Goal: Task Accomplishment & Management: Manage account settings

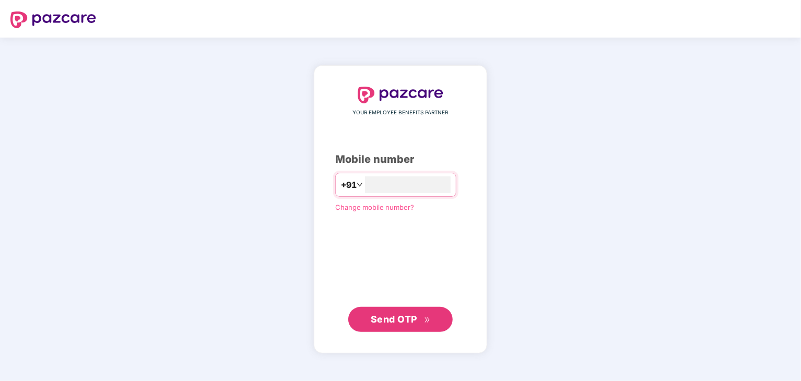
type input "**********"
click at [411, 322] on span "Send OTP" at bounding box center [394, 318] width 46 height 11
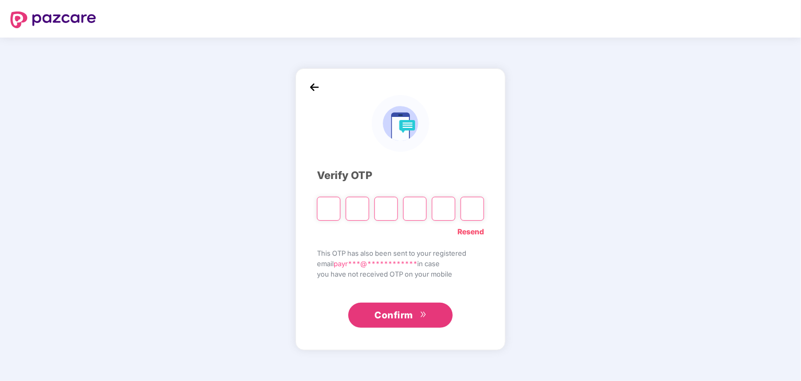
type input "*"
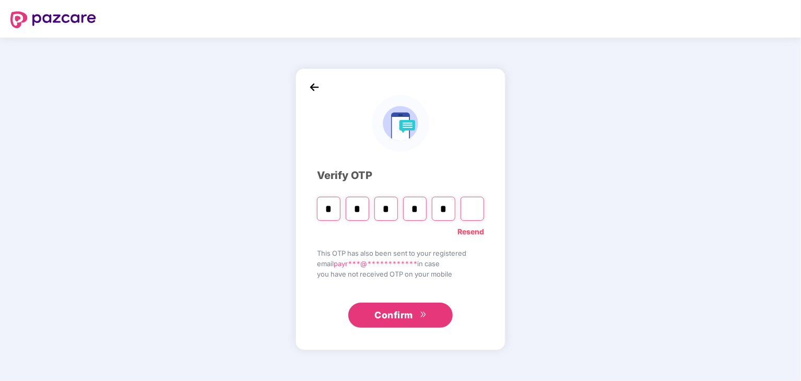
type input "*"
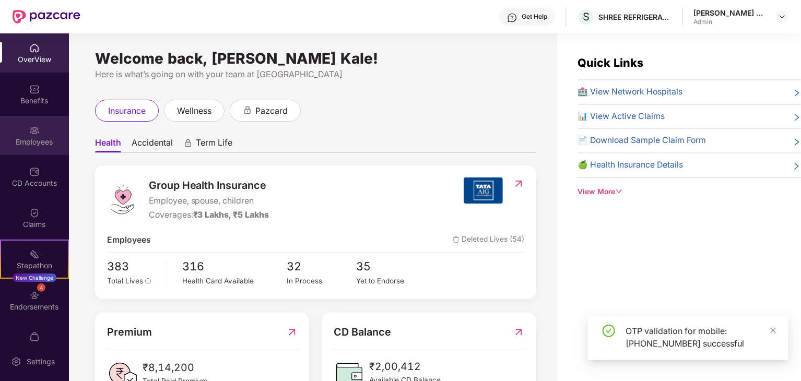
click at [38, 147] on div "Employees" at bounding box center [34, 135] width 69 height 39
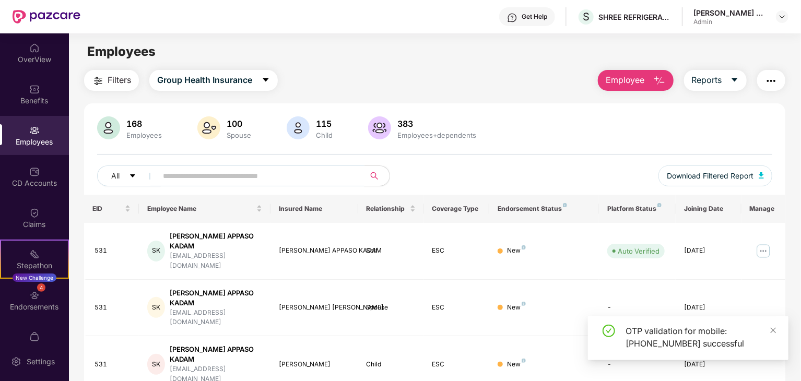
click at [181, 182] on input "text" at bounding box center [256, 176] width 187 height 16
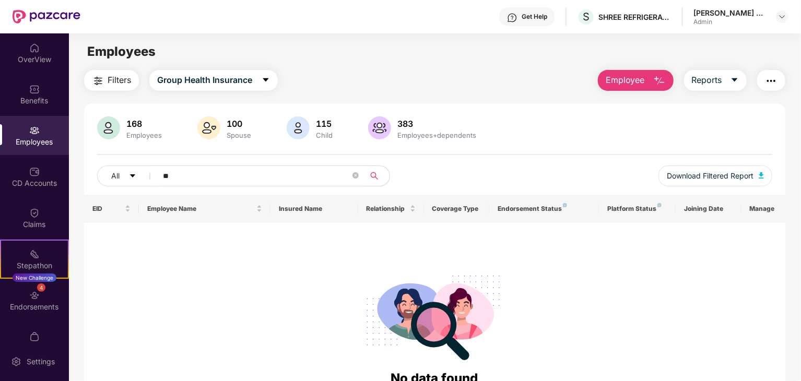
type input "*"
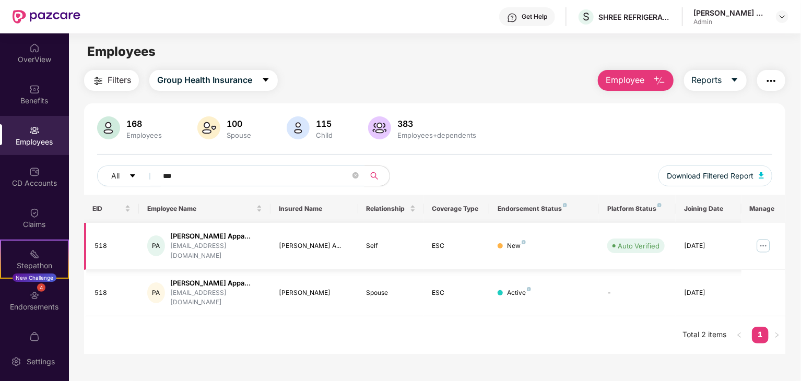
type input "***"
click at [765, 247] on img at bounding box center [763, 246] width 17 height 17
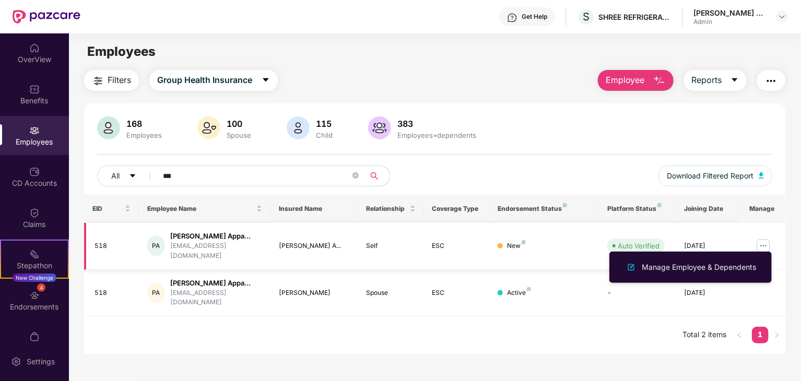
click at [247, 243] on div "[EMAIL_ADDRESS][DOMAIN_NAME]" at bounding box center [216, 251] width 92 height 20
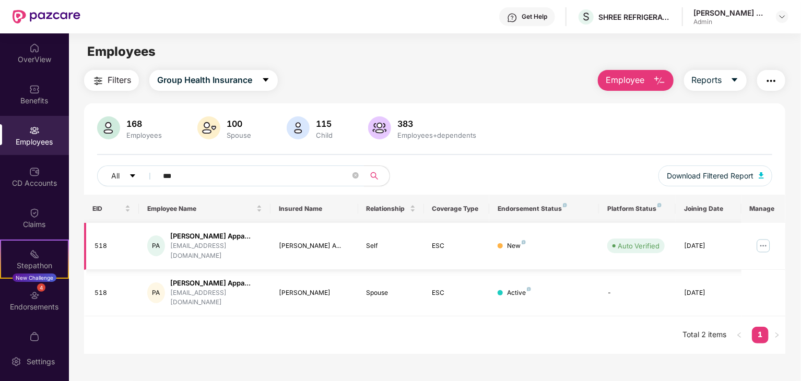
click at [247, 243] on div "[EMAIL_ADDRESS][DOMAIN_NAME]" at bounding box center [216, 251] width 92 height 20
drag, startPoint x: 702, startPoint y: 241, endPoint x: 752, endPoint y: 234, distance: 50.5
click at [752, 234] on tr "518 PA [PERSON_NAME] Appa... [EMAIL_ADDRESS][DOMAIN_NAME] [PERSON_NAME] A... Se…" at bounding box center [434, 246] width 701 height 47
click at [769, 240] on img at bounding box center [763, 246] width 17 height 17
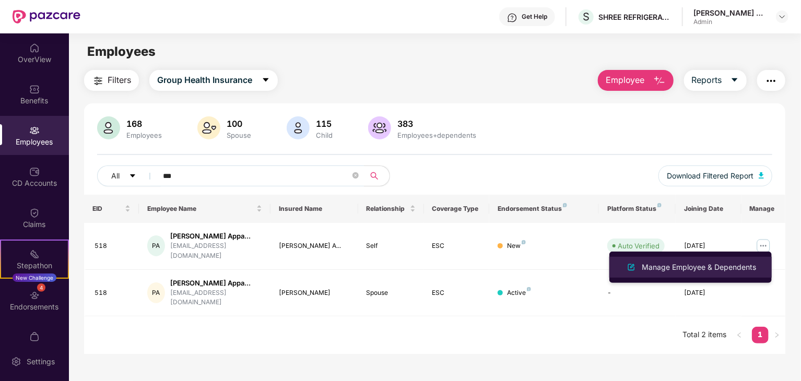
click at [719, 268] on div "Manage Employee & Dependents" at bounding box center [699, 267] width 119 height 11
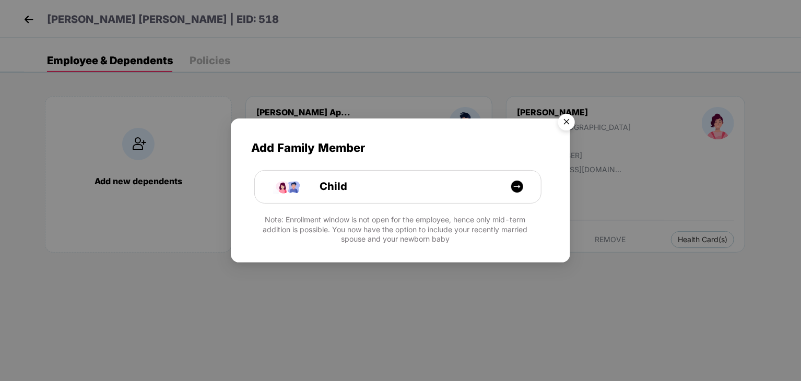
click at [566, 119] on img "Close" at bounding box center [566, 123] width 29 height 29
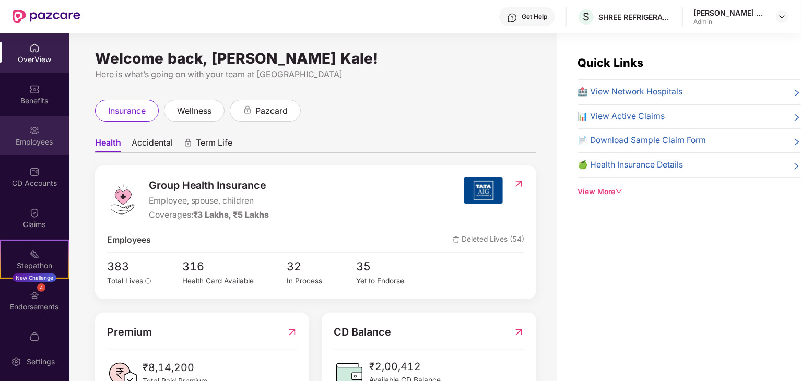
click at [43, 139] on div "Employees" at bounding box center [34, 142] width 69 height 10
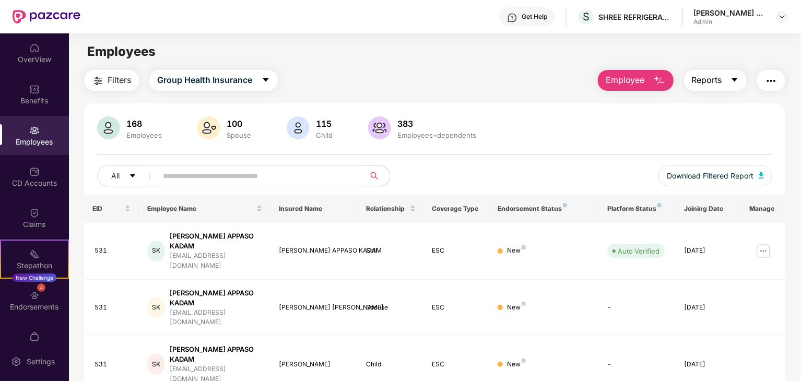
click at [731, 79] on icon "caret-down" at bounding box center [735, 80] width 8 height 8
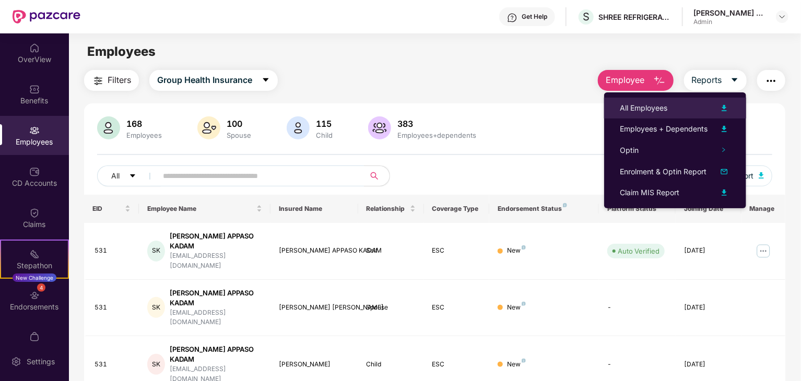
click at [687, 109] on div "All Employees" at bounding box center [675, 108] width 111 height 13
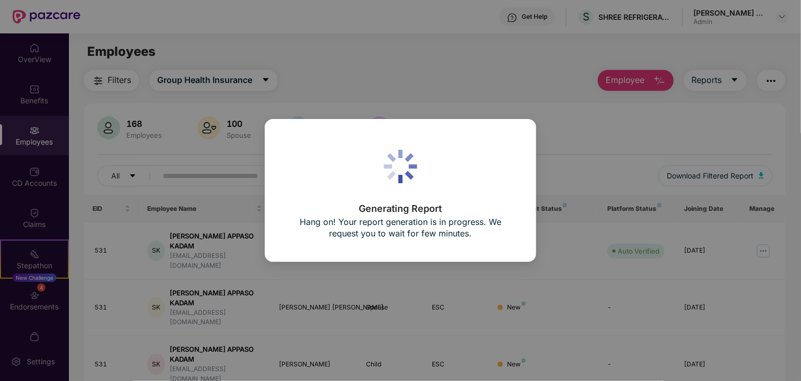
click at [777, 82] on div "Generating Report Hang on! Your report generation is in progress. We request yo…" at bounding box center [400, 190] width 801 height 381
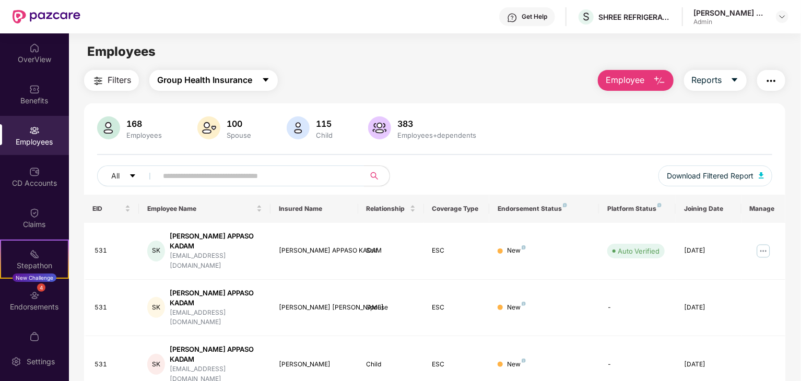
click at [197, 79] on span "Group Health Insurance" at bounding box center [204, 80] width 95 height 13
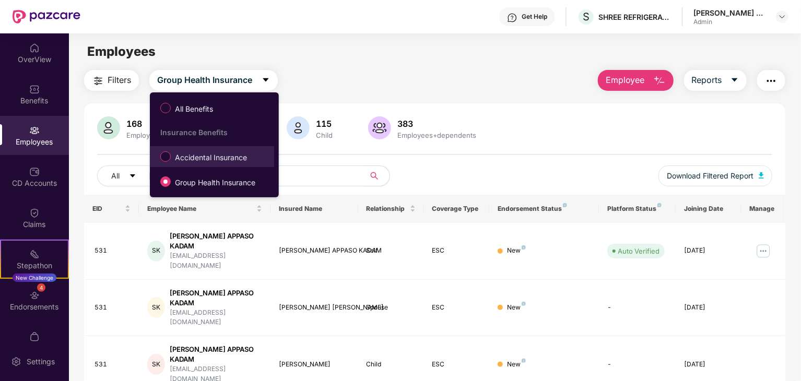
click at [238, 166] on li "Accidental Insurance" at bounding box center [212, 156] width 124 height 21
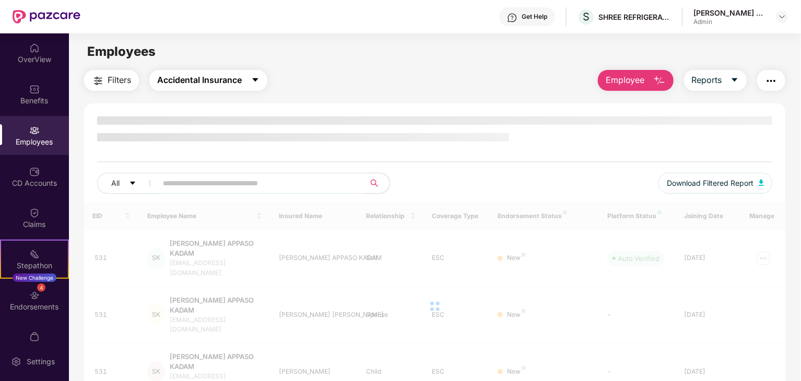
click at [215, 80] on span "Accidental Insurance" at bounding box center [199, 80] width 85 height 13
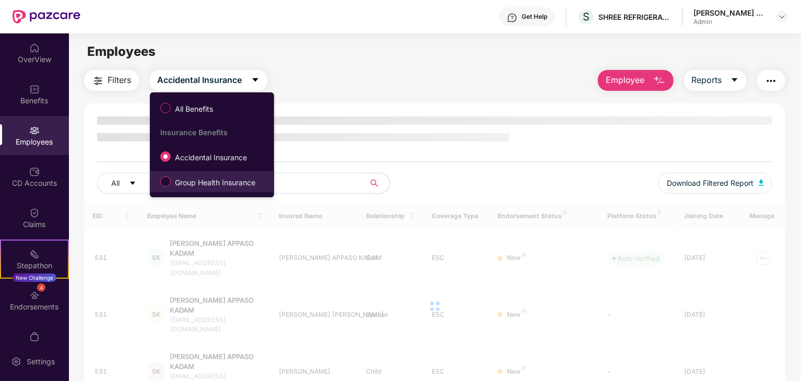
click at [230, 178] on span "Group Health Insurance" at bounding box center [215, 182] width 89 height 11
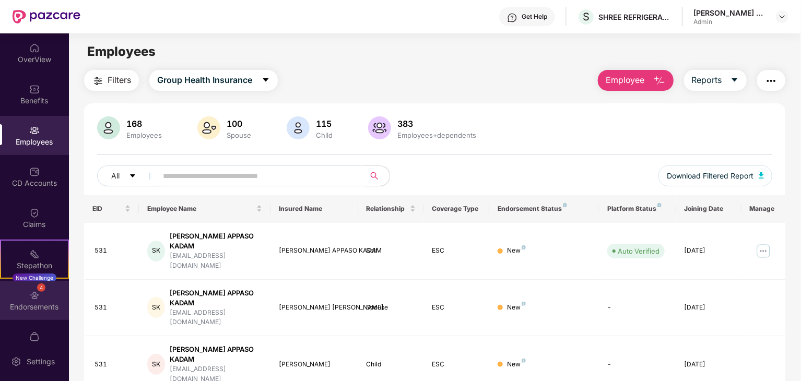
click at [45, 286] on div "4 Endorsements" at bounding box center [34, 300] width 69 height 39
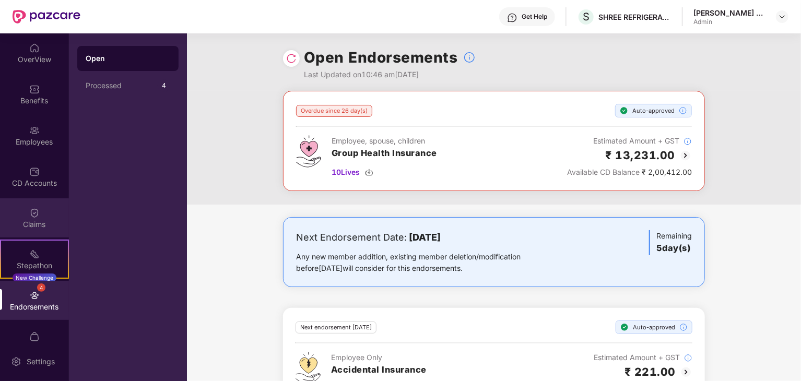
click at [40, 236] on div "Claims" at bounding box center [34, 217] width 69 height 39
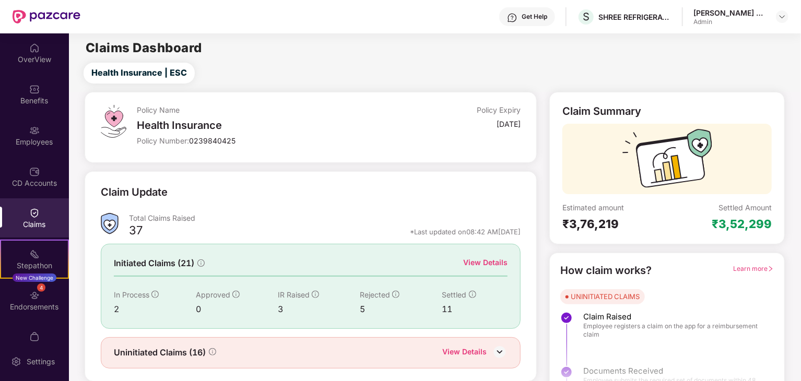
click at [29, 290] on img at bounding box center [34, 295] width 10 height 10
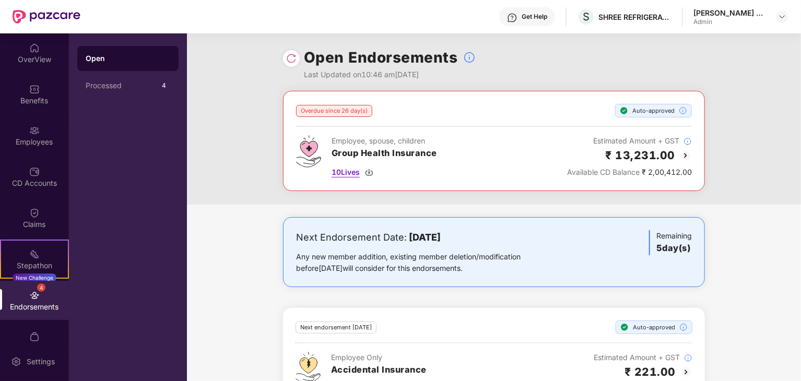
click at [371, 175] on img at bounding box center [369, 172] width 8 height 8
click at [39, 199] on div "Claims" at bounding box center [34, 217] width 69 height 39
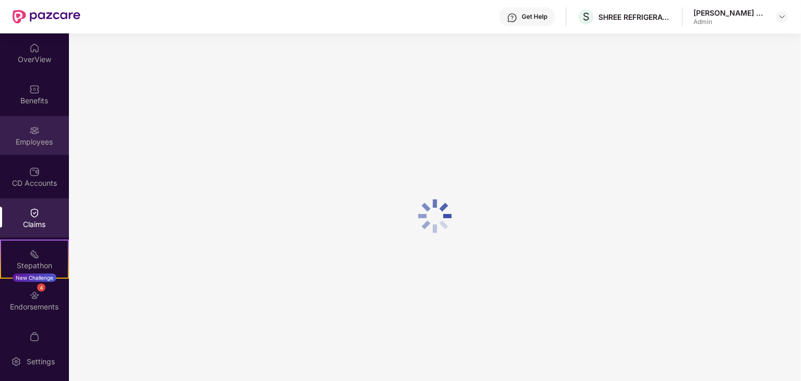
click at [42, 127] on div "Employees" at bounding box center [34, 135] width 69 height 39
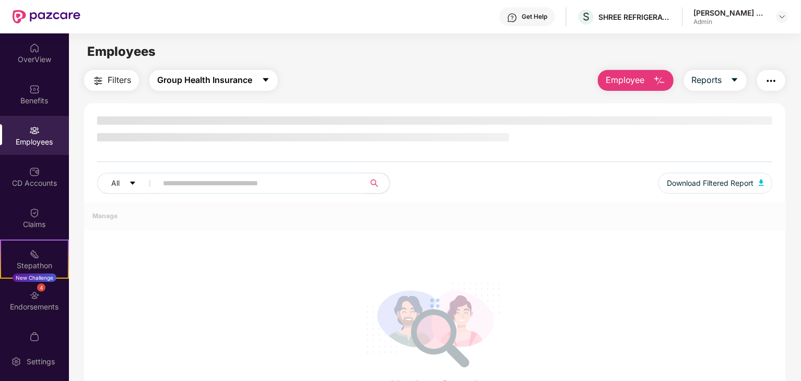
click at [218, 80] on span "Group Health Insurance" at bounding box center [204, 80] width 95 height 13
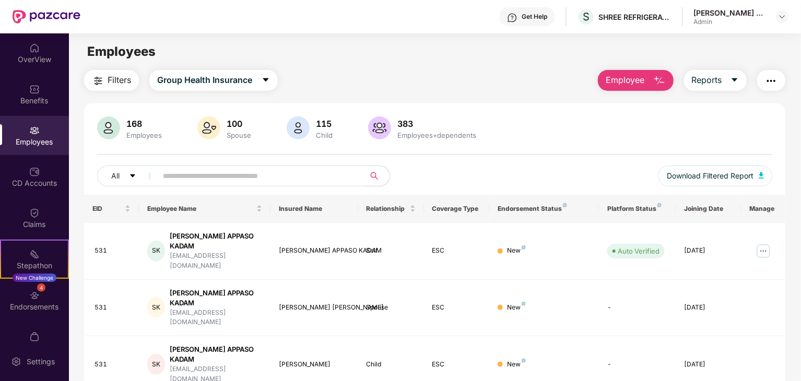
click at [469, 214] on th "Coverage Type" at bounding box center [457, 209] width 66 height 28
click at [267, 168] on input "text" at bounding box center [256, 176] width 187 height 16
type input "*"
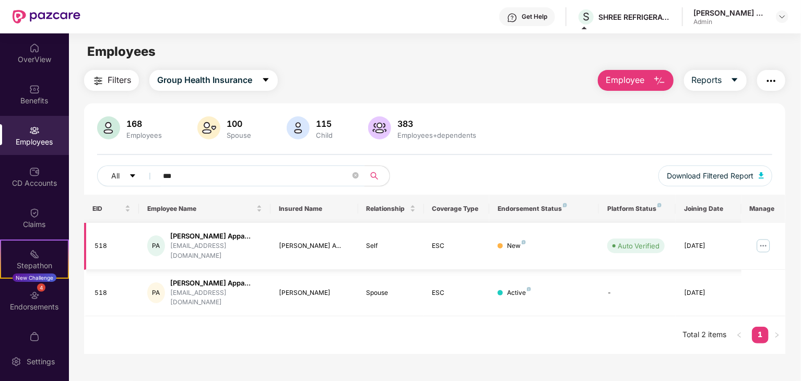
type input "***"
click at [752, 244] on td at bounding box center [764, 246] width 44 height 47
click at [760, 242] on img at bounding box center [763, 246] width 17 height 17
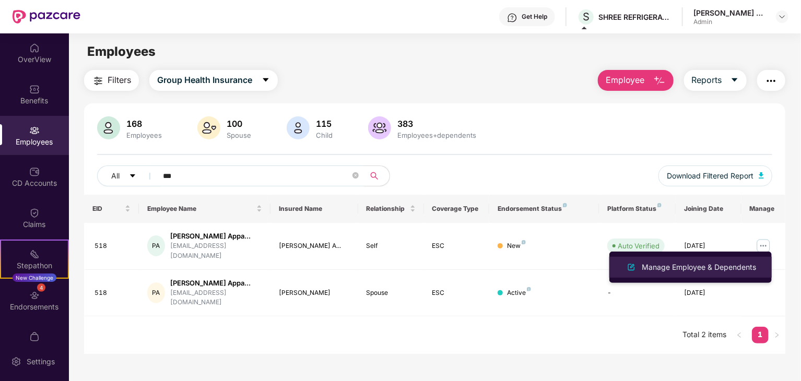
click at [717, 269] on div "Manage Employee & Dependents" at bounding box center [699, 267] width 119 height 11
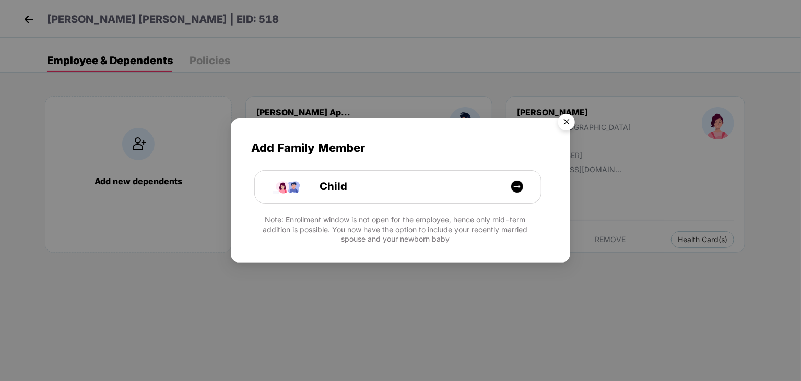
click at [562, 120] on img "Close" at bounding box center [566, 123] width 29 height 29
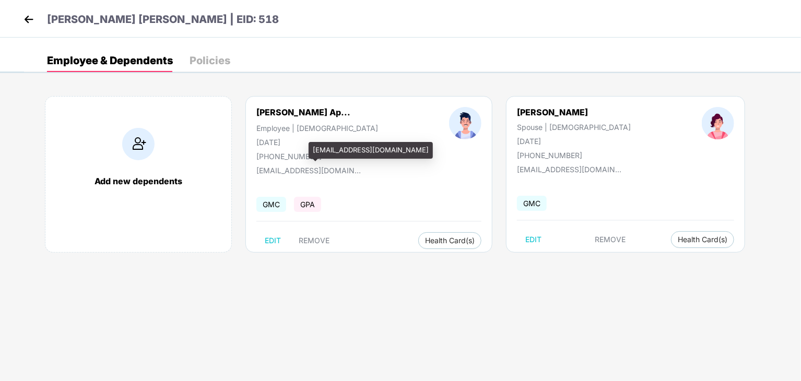
click at [316, 167] on div "p.venkat42@gmail.com" at bounding box center [308, 170] width 104 height 9
